Goal: Task Accomplishment & Management: Manage account settings

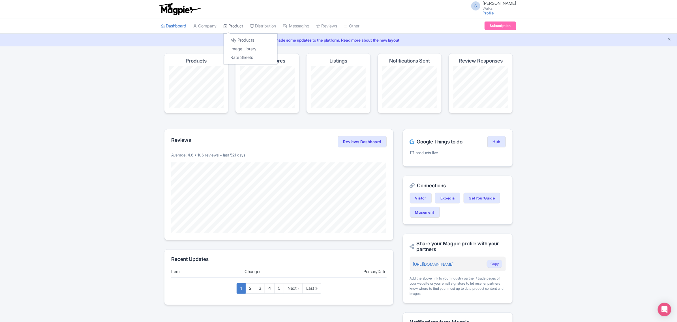
click at [235, 27] on link "Product" at bounding box center [233, 26] width 20 height 16
click at [241, 40] on link "My Products" at bounding box center [251, 40] width 54 height 9
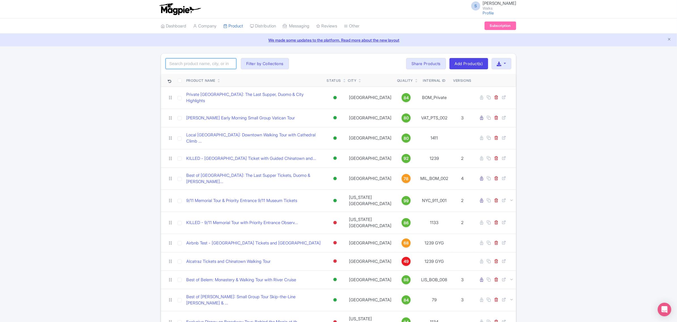
click at [216, 61] on input "search" at bounding box center [201, 63] width 71 height 11
click button "Search" at bounding box center [0, 0] width 0 height 0
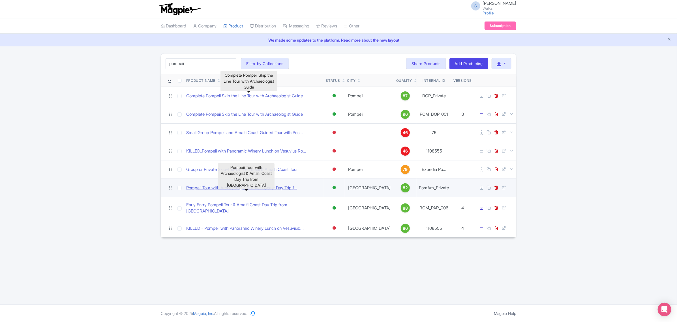
click at [247, 186] on link "Pompeii Tour with Archaeologist & Amalfi Coast Day Trip f..." at bounding box center [241, 188] width 111 height 7
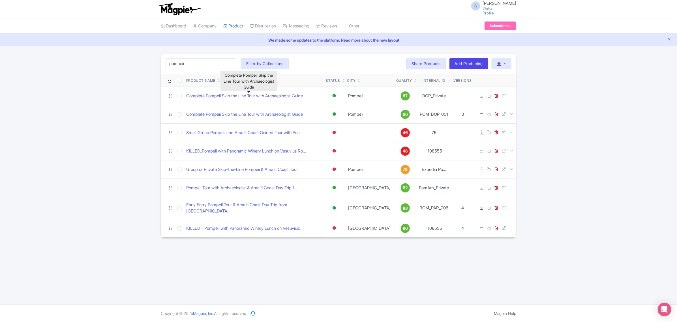
click at [238, 247] on div "S Sabrina Elia Walks Profile Users Settings Sign out Dashboard Company Product …" at bounding box center [338, 152] width 677 height 305
drag, startPoint x: 193, startPoint y: 63, endPoint x: 157, endPoint y: 58, distance: 36.9
click at [157, 58] on div "pompeii Search Filter by Collections Amsterdam Athens Barcelona Bologna Bordeau…" at bounding box center [338, 145] width 363 height 185
type input "amalfi"
click button "Search" at bounding box center [0, 0] width 0 height 0
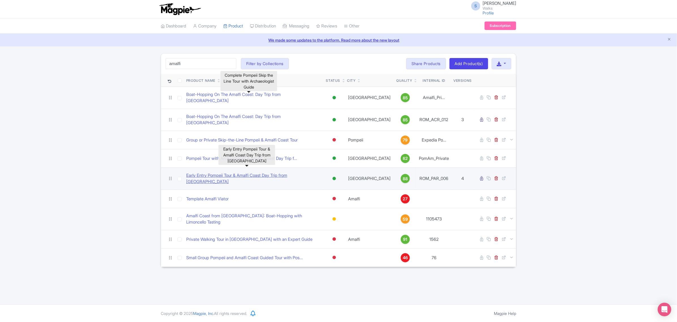
click at [236, 172] on link "Early Entry Pompeii Tour & Amalfi Coast Day Trip from Rome" at bounding box center [253, 178] width 135 height 13
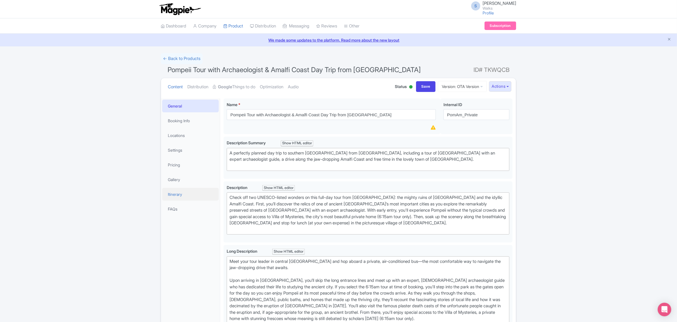
click at [183, 193] on link "Itinerary" at bounding box center [190, 194] width 57 height 13
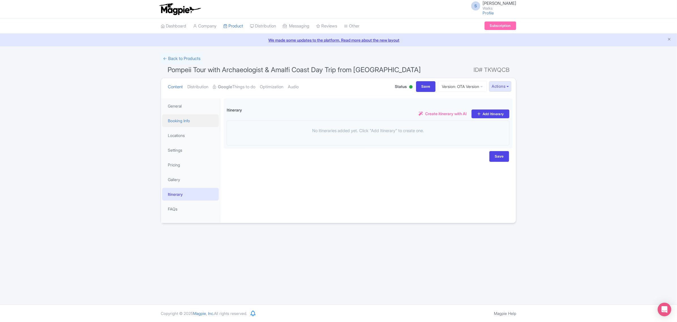
click at [177, 122] on link "Booking Info" at bounding box center [190, 120] width 57 height 13
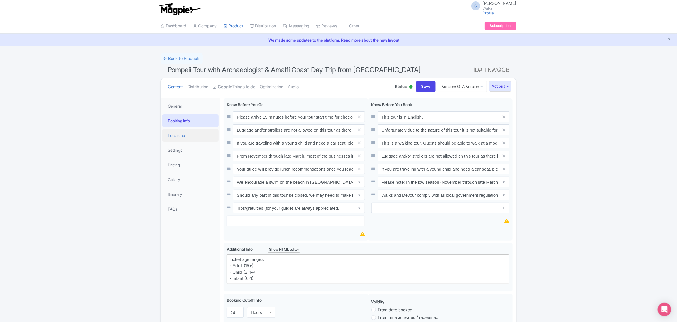
click at [191, 139] on link "Locations" at bounding box center [190, 135] width 57 height 13
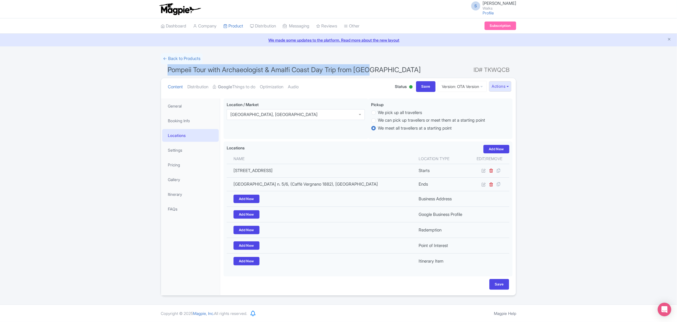
drag, startPoint x: 165, startPoint y: 69, endPoint x: 381, endPoint y: 67, distance: 216.4
click at [381, 67] on h1 "Pompeii Tour with Archaeologist & Amalfi Coast Day Trip from Rome ID# TKWQCB" at bounding box center [339, 71] width 356 height 14
copy span "Pompeii Tour with Archaeologist & Amalfi Coast Day Trip from Rome"
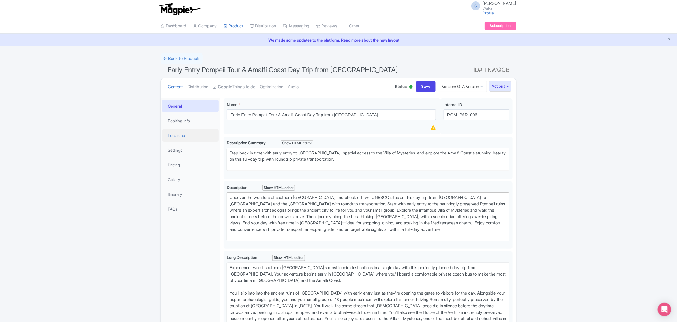
click at [182, 137] on link "Locations" at bounding box center [190, 135] width 57 height 13
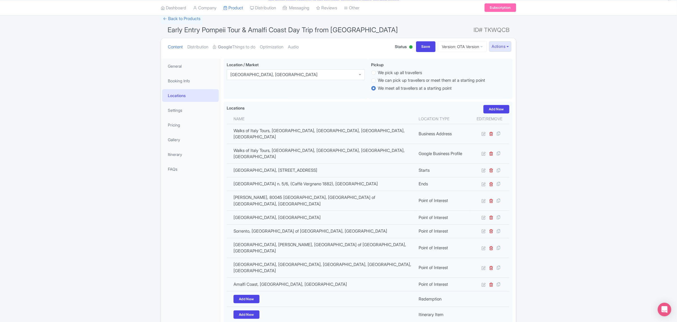
scroll to position [27, 0]
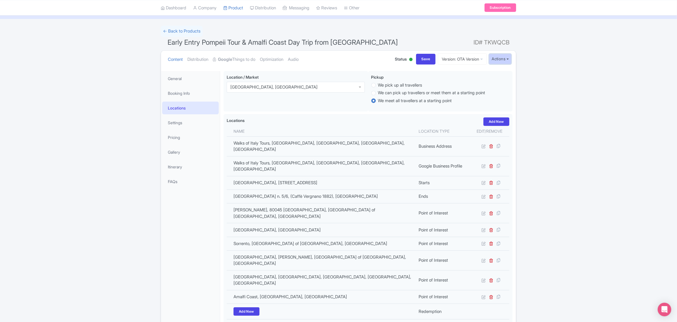
click at [493, 59] on button "Actions" at bounding box center [500, 59] width 22 height 10
click at [448, 83] on link "Industry Partner View" at bounding box center [437, 84] width 54 height 9
click at [461, 61] on link "Version: OTA Version" at bounding box center [462, 59] width 49 height 11
click at [178, 164] on link "Itinerary" at bounding box center [190, 167] width 57 height 13
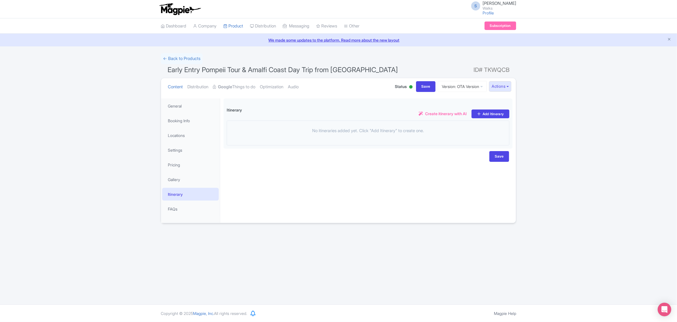
scroll to position [0, 0]
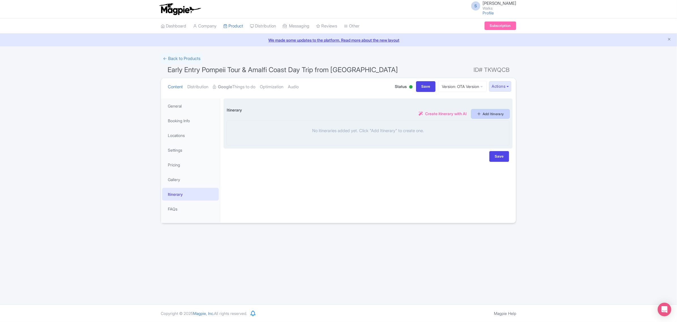
click at [489, 116] on link "Add Itinerary" at bounding box center [491, 114] width 38 height 9
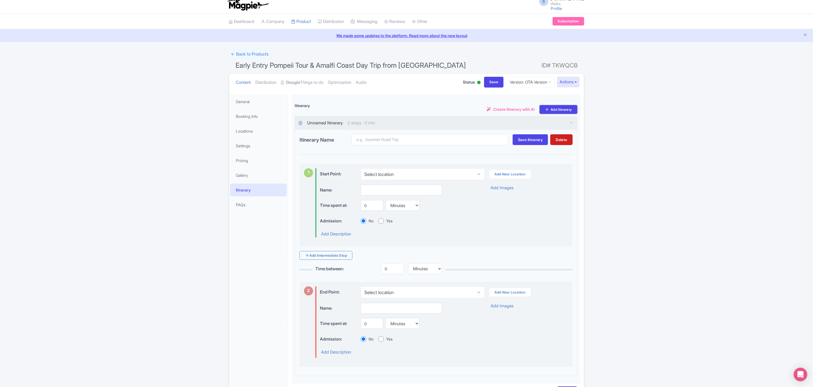
scroll to position [47, 0]
